Goal: Transaction & Acquisition: Purchase product/service

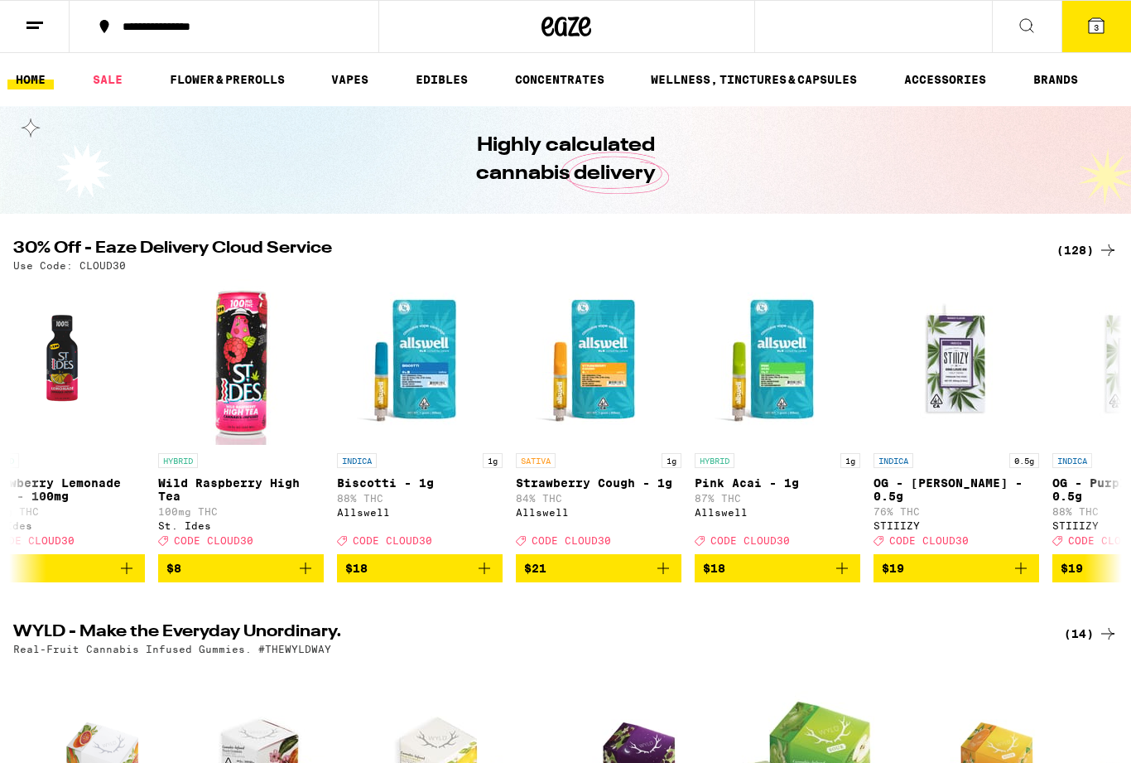
click at [106, 81] on link "SALE" at bounding box center [107, 80] width 46 height 20
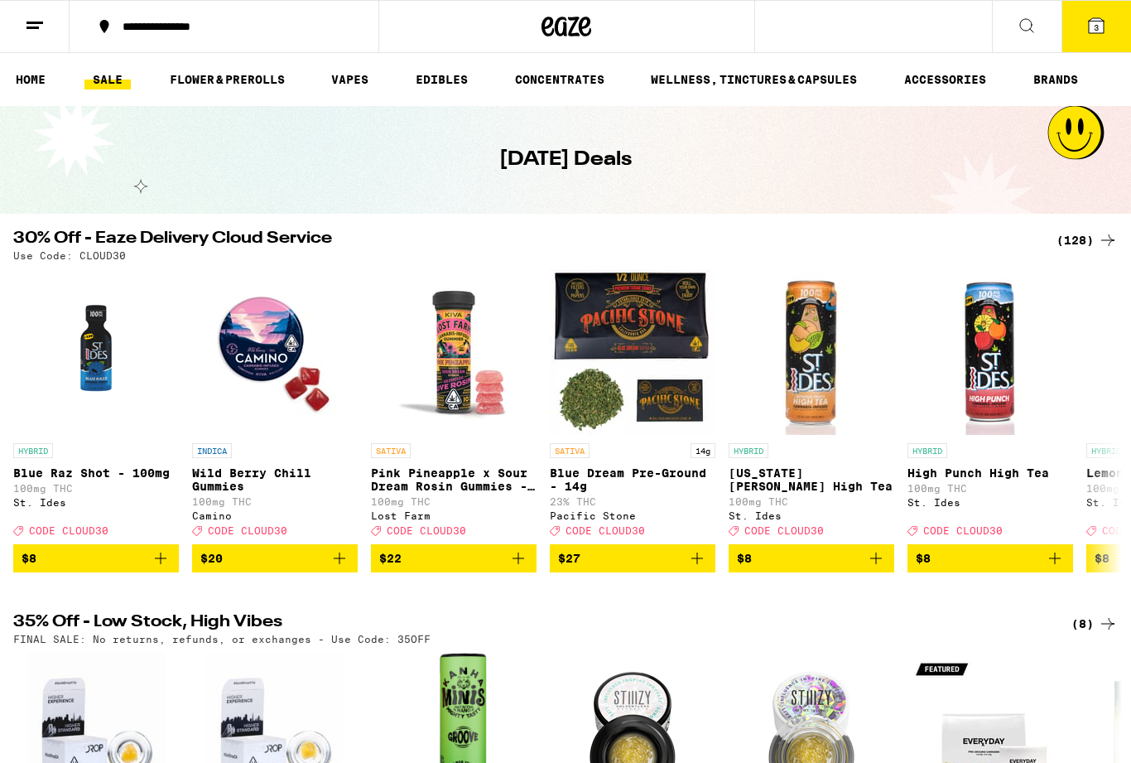
click at [1105, 242] on icon at bounding box center [1108, 240] width 20 height 20
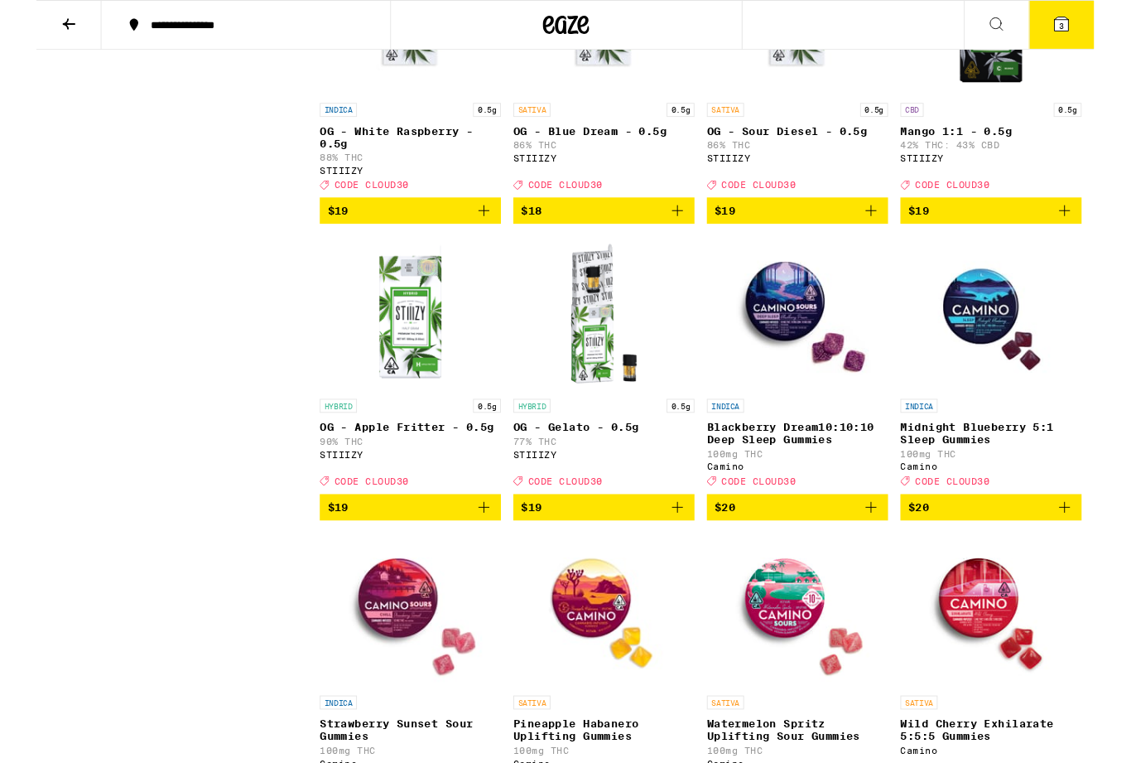
scroll to position [1570, 0]
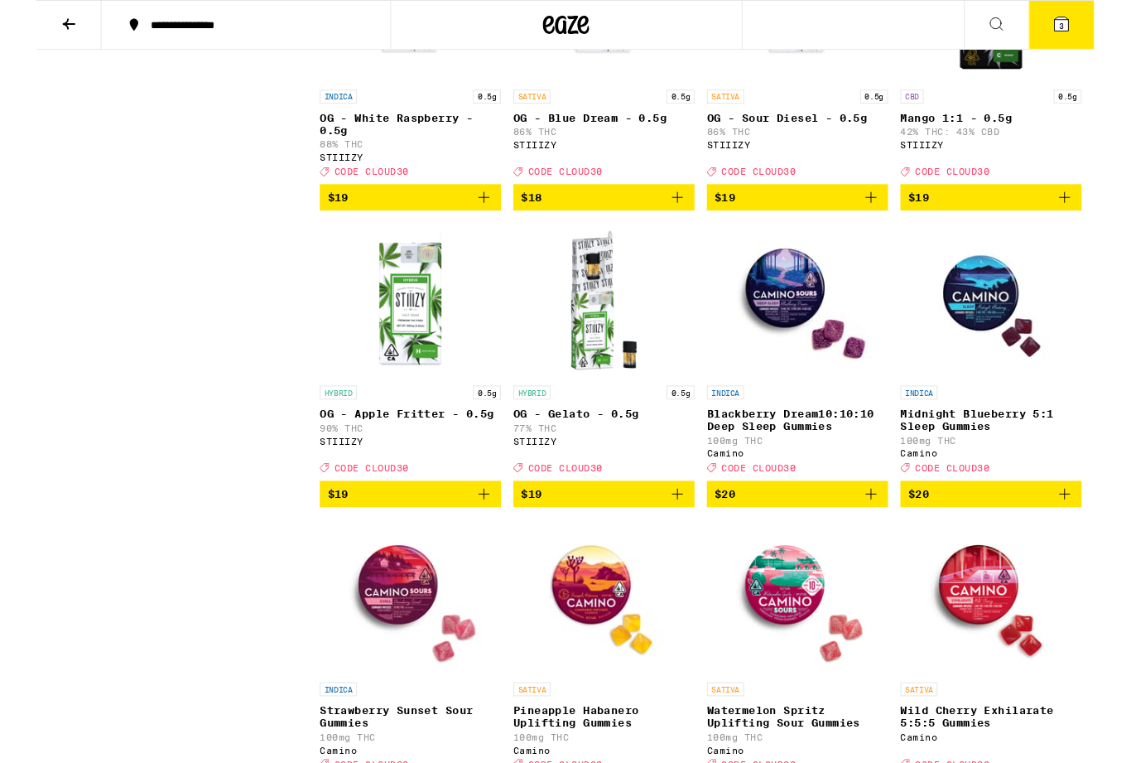
click at [890, 538] on icon "Add to bag" at bounding box center [893, 528] width 20 height 20
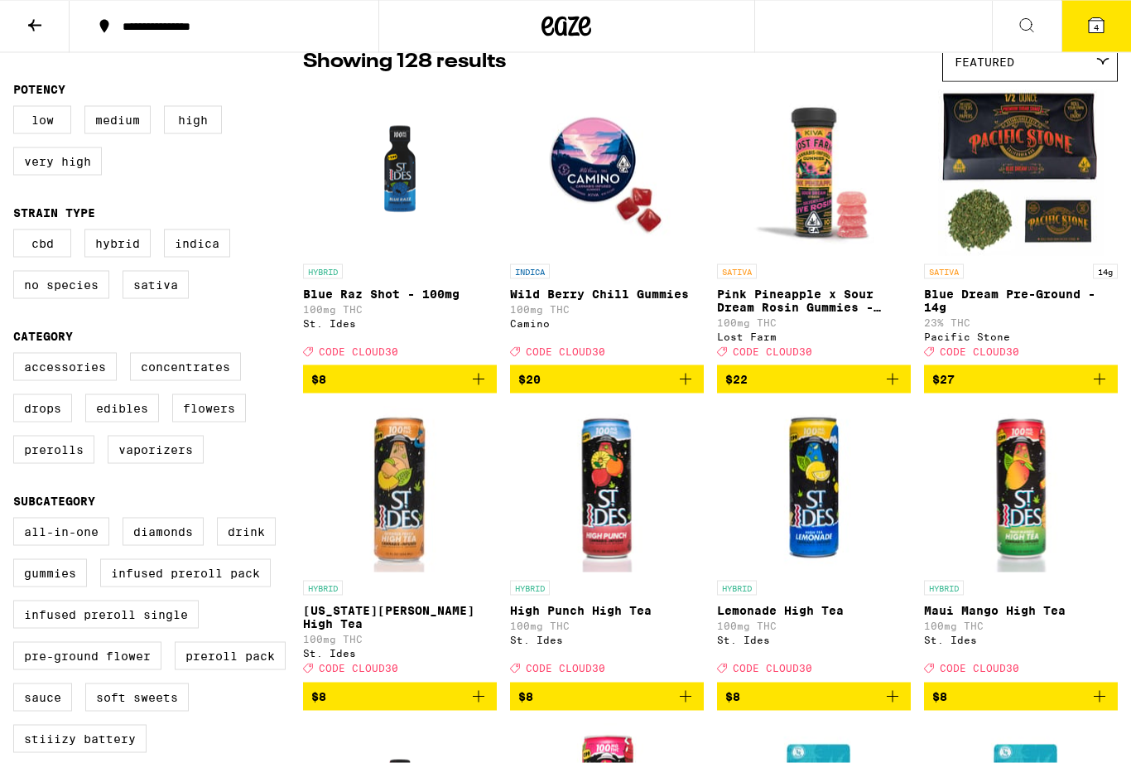
scroll to position [0, 0]
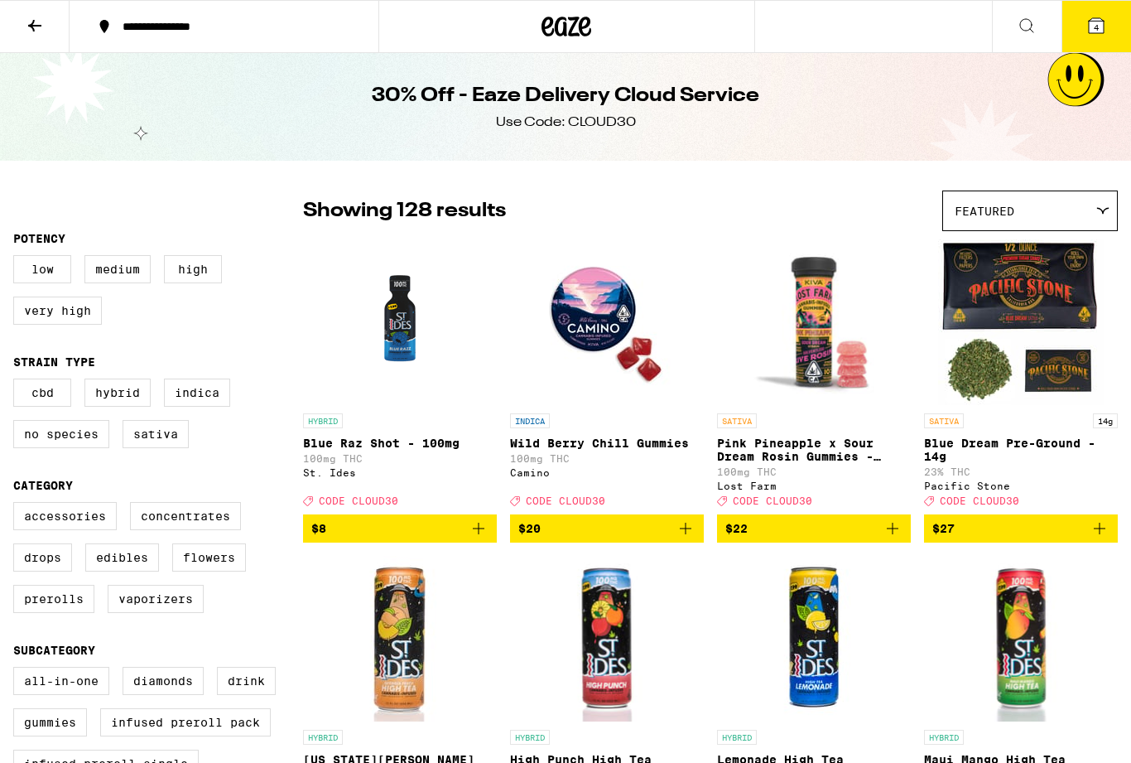
click at [199, 263] on label "High" at bounding box center [193, 269] width 58 height 28
click at [17, 258] on input "High" at bounding box center [17, 258] width 1 height 1
checkbox input "true"
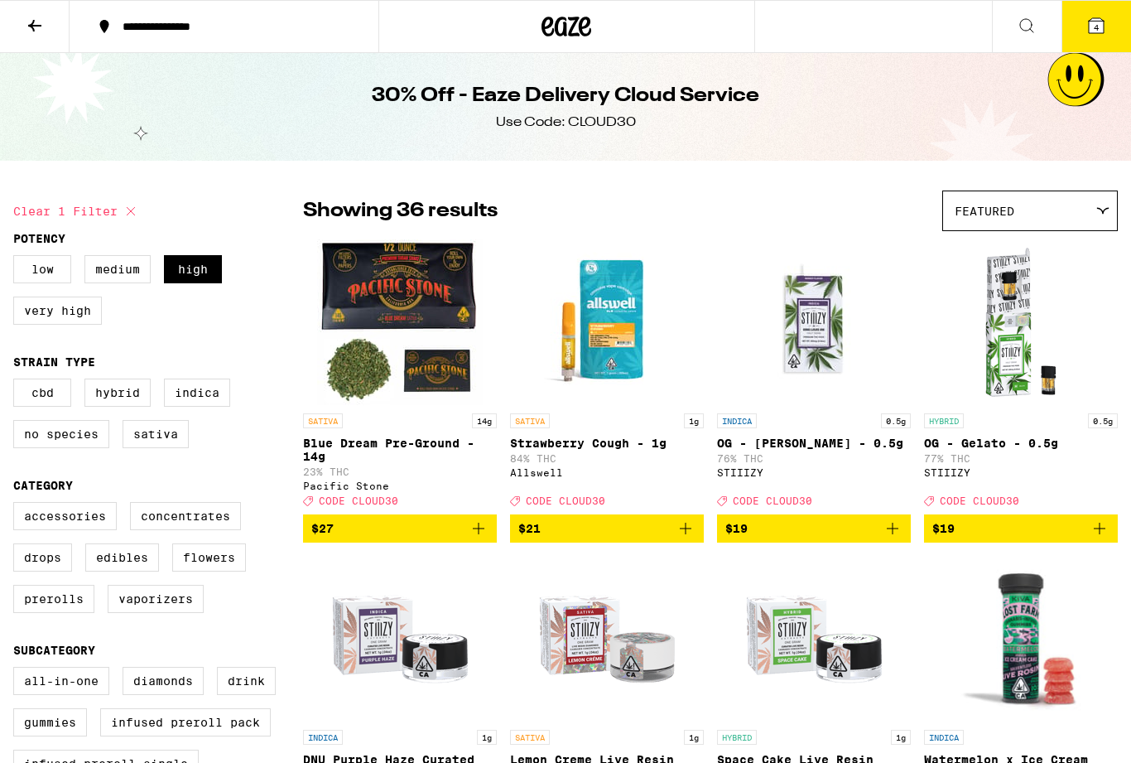
click at [194, 395] on label "Indica" at bounding box center [197, 392] width 66 height 28
click at [17, 382] on input "Indica" at bounding box center [17, 381] width 1 height 1
checkbox input "true"
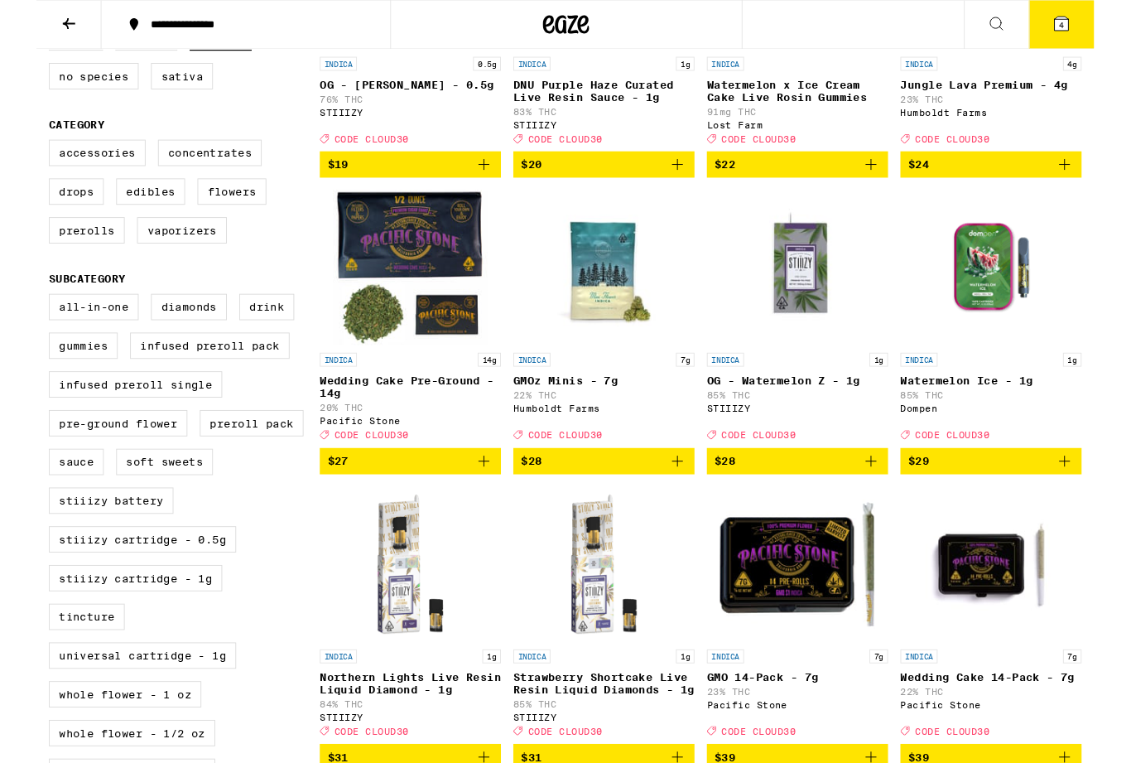
scroll to position [353, 0]
click at [208, 219] on label "Flowers" at bounding box center [209, 204] width 74 height 28
click at [17, 152] on input "Flowers" at bounding box center [17, 152] width 1 height 1
checkbox input "true"
